Goal: Complete application form

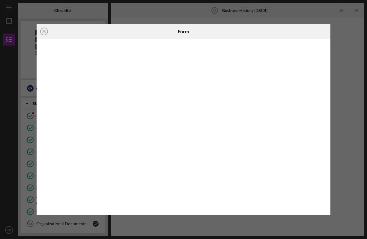
scroll to position [82, 0]
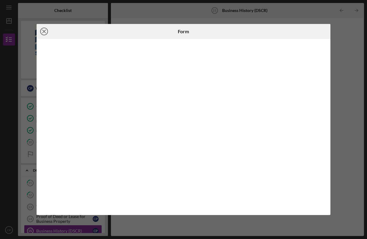
drag, startPoint x: 0, startPoint y: 0, endPoint x: 43, endPoint y: 31, distance: 53.4
click at [43, 31] on icon "Icon/Close" at bounding box center [44, 31] width 15 height 15
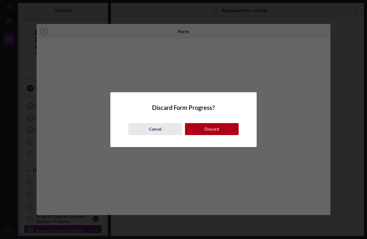
click at [160, 128] on div "Cancel" at bounding box center [155, 129] width 13 height 12
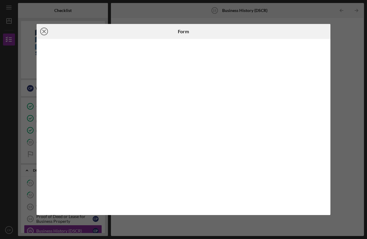
click at [43, 28] on icon "Icon/Close" at bounding box center [44, 31] width 15 height 15
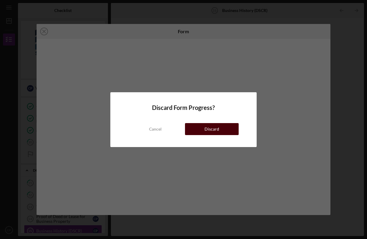
click at [211, 129] on div "Discard" at bounding box center [211, 129] width 15 height 12
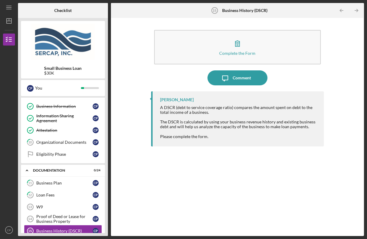
click at [105, 234] on div "Small Business Loan $30K C P You Icon/Expander Eligiblity 9 / 11 Personal Infor…" at bounding box center [63, 127] width 90 height 218
click at [106, 232] on div "Small Business Loan $30K C P You Icon/Expander Eligiblity 9 / 11 Personal Infor…" at bounding box center [63, 127] width 90 height 218
click at [107, 232] on div "Small Business Loan $30K C P You Icon/Expander Eligiblity 9 / 11 Personal Infor…" at bounding box center [63, 127] width 90 height 218
click at [106, 235] on div "Small Business Loan $30K C P You Icon/Expander Eligiblity 9 / 11 Personal Infor…" at bounding box center [63, 127] width 90 height 218
